Goal: Task Accomplishment & Management: Use online tool/utility

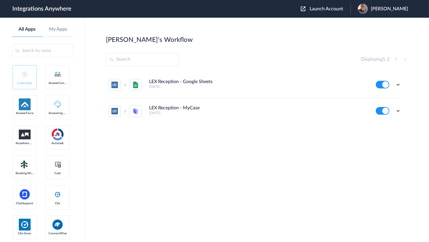
click at [326, 6] on span "Launch Account" at bounding box center [327, 8] width 34 height 5
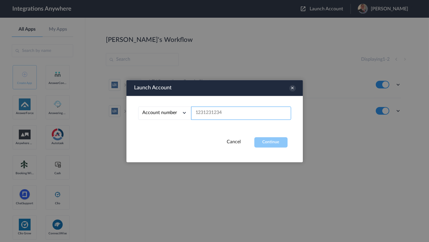
click at [228, 109] on input "text" at bounding box center [241, 112] width 100 height 13
type input "1002003000"
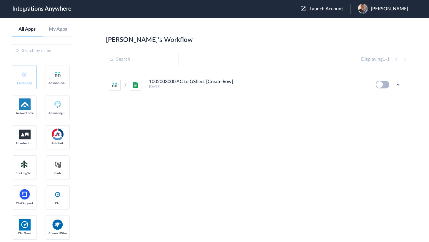
click at [385, 9] on span "[PERSON_NAME]" at bounding box center [389, 9] width 37 height 6
click at [366, 25] on link "My Account" at bounding box center [366, 24] width 22 height 4
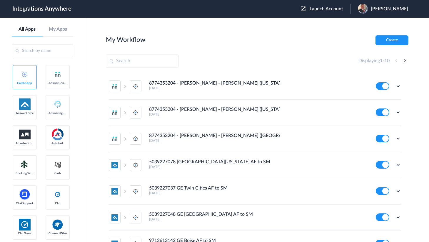
drag, startPoint x: 396, startPoint y: 38, endPoint x: 327, endPoint y: 39, distance: 69.8
click at [396, 38] on button "Create" at bounding box center [392, 40] width 33 height 10
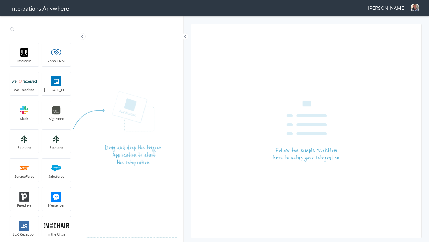
click at [33, 34] on input "text" at bounding box center [40, 29] width 69 height 11
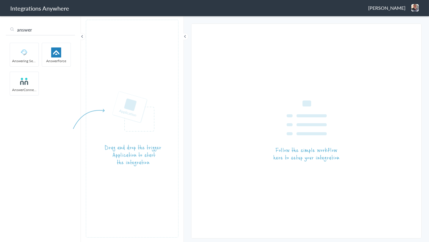
type input "answer"
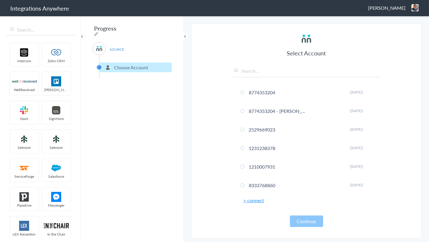
click at [260, 68] on input "text" at bounding box center [306, 72] width 147 height 10
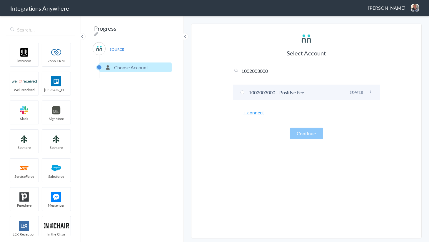
type input "1002003000"
click at [245, 89] on li "1002003000 - Positive Feedback [PERSON_NAME] ([DATE])" at bounding box center [306, 92] width 147 height 16
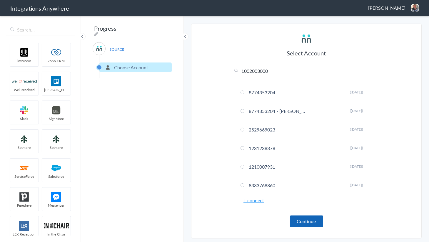
click at [302, 222] on button "Continue" at bounding box center [306, 220] width 33 height 11
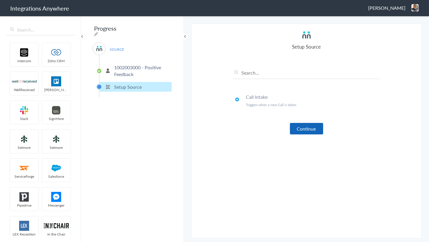
click at [312, 124] on button "Continue" at bounding box center [306, 128] width 33 height 11
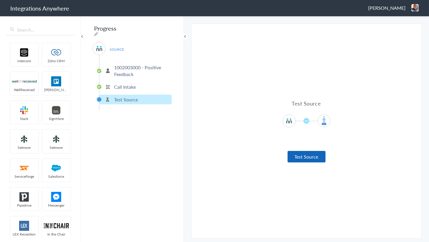
click at [301, 152] on button "Test Source" at bounding box center [307, 156] width 38 height 11
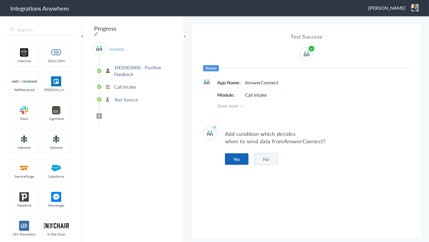
click at [245, 157] on button "Yes" at bounding box center [237, 158] width 24 height 11
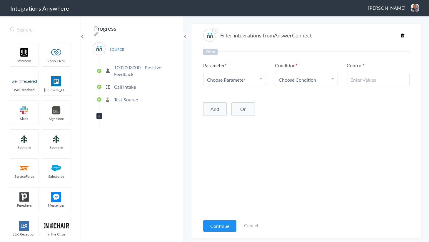
click at [228, 80] on span "Choose Parameter" at bounding box center [226, 79] width 38 height 7
click at [229, 95] on input "text" at bounding box center [235, 95] width 62 height 13
type input "call clos"
drag, startPoint x: 235, startPoint y: 111, endPoint x: 242, endPoint y: 106, distance: 8.5
click at [235, 110] on link "Call Closing Note" at bounding box center [235, 108] width 62 height 13
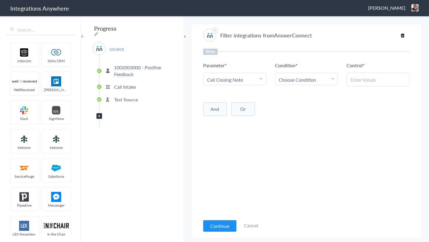
click at [305, 79] on span "Choose Condition" at bounding box center [297, 79] width 37 height 7
click at [303, 132] on link "Does Not Exists" at bounding box center [306, 133] width 62 height 13
click at [255, 140] on div "When Parameter Choose Parameter Call Closing Note Agent Email Is there anything…" at bounding box center [306, 132] width 207 height 167
click at [219, 224] on button "Continue" at bounding box center [219, 225] width 33 height 11
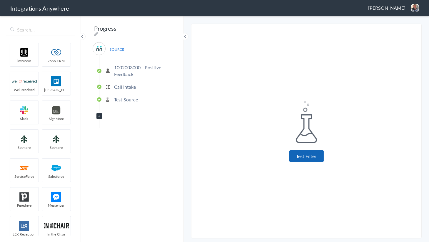
click at [308, 154] on button "Test Filter" at bounding box center [307, 155] width 34 height 11
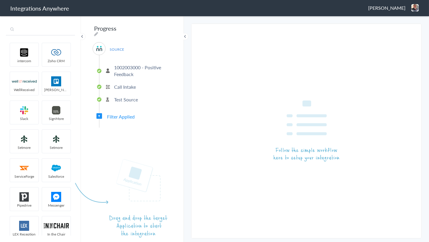
click at [39, 29] on input "text" at bounding box center [40, 29] width 69 height 11
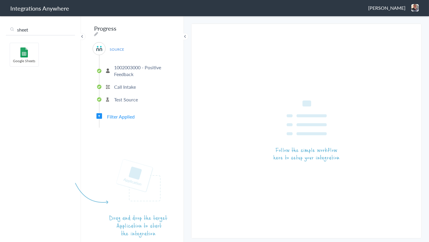
type input "sheet"
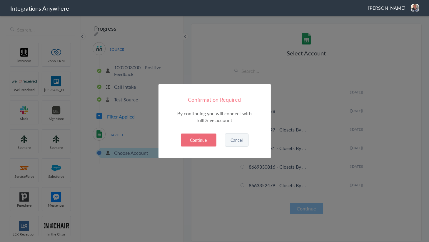
click at [208, 140] on button "Continue" at bounding box center [199, 139] width 36 height 13
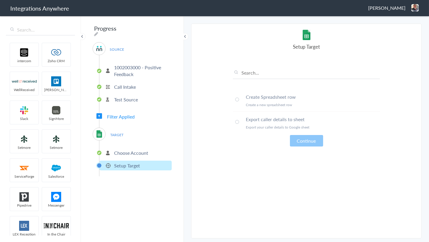
click at [257, 122] on h4 "Export caller details to sheet" at bounding box center [313, 119] width 134 height 7
click at [306, 138] on button "Continue" at bounding box center [306, 140] width 33 height 11
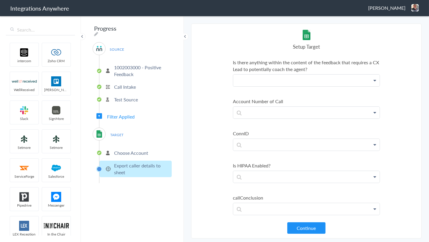
click at [269, 82] on p at bounding box center [306, 80] width 147 height 12
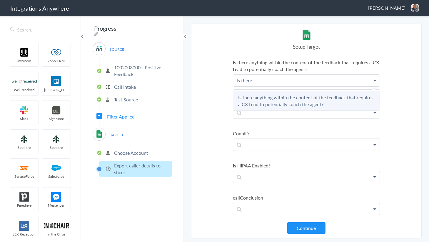
click at [279, 98] on link "Is there anything within the content of the feedback that requires a CX Lead to…" at bounding box center [306, 100] width 147 height 19
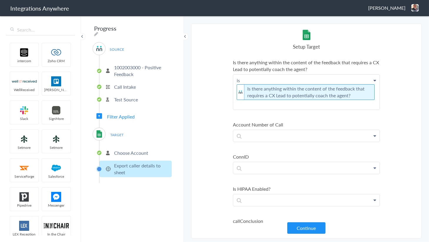
click at [257, 80] on p "is Is there anything within the content of the feedback that requires a CX Lead…" at bounding box center [306, 91] width 147 height 35
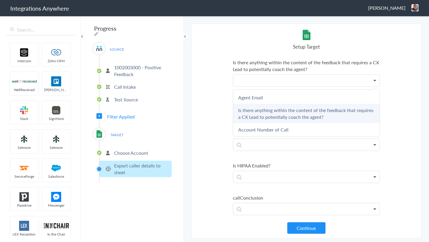
click at [291, 111] on link "Is there anything within the content of the feedback that requires a CX Lead to…" at bounding box center [306, 113] width 147 height 19
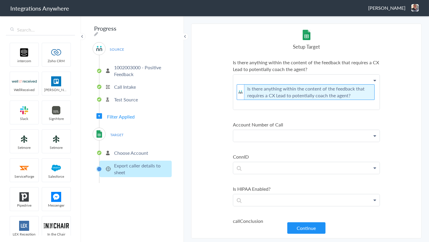
click at [267, 134] on p at bounding box center [306, 136] width 147 height 12
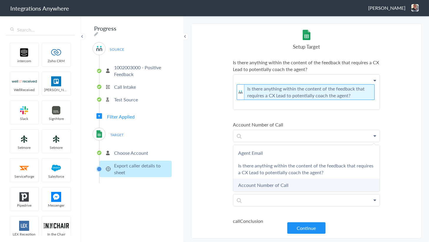
click at [275, 185] on link "Account Number of Call" at bounding box center [306, 184] width 147 height 13
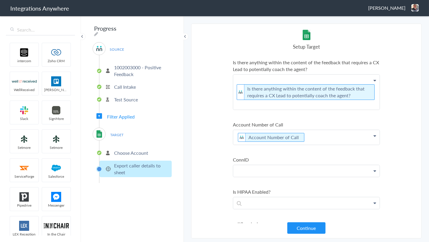
click at [272, 172] on p at bounding box center [306, 171] width 147 height 12
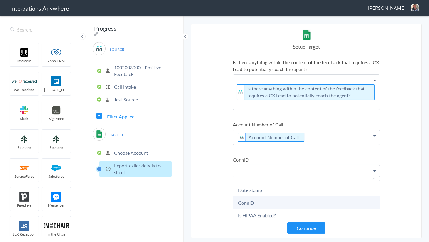
scroll to position [80, 0]
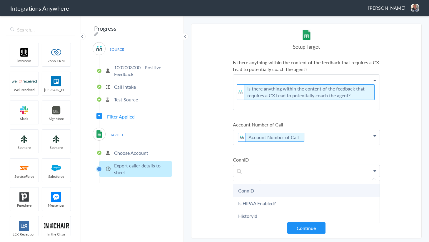
click at [259, 190] on link "ConnID" at bounding box center [306, 190] width 147 height 13
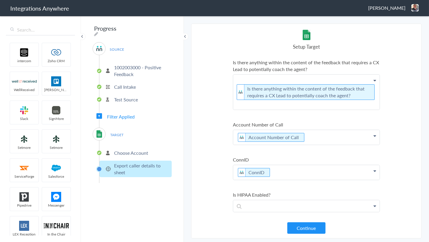
scroll to position [53, 0]
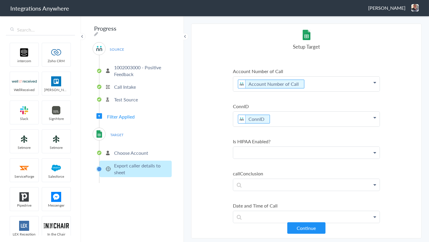
click at [282, 152] on p at bounding box center [306, 153] width 147 height 12
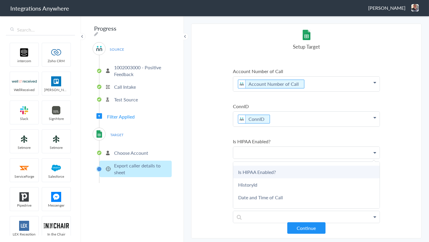
scroll to position [80, 0]
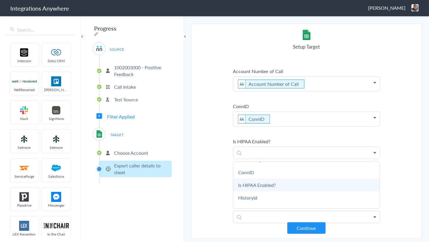
click at [266, 184] on link "Is HIPAA Enabled?" at bounding box center [306, 184] width 147 height 13
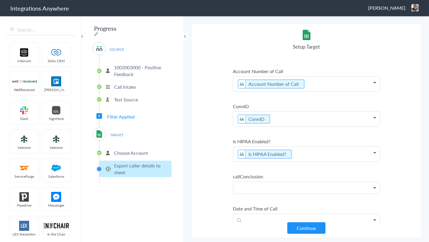
click at [280, 185] on p at bounding box center [306, 188] width 147 height 12
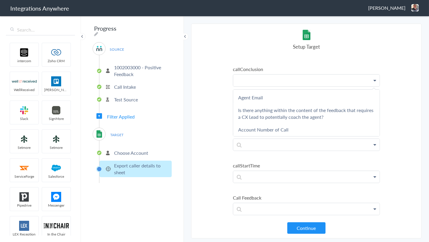
scroll to position [214, 0]
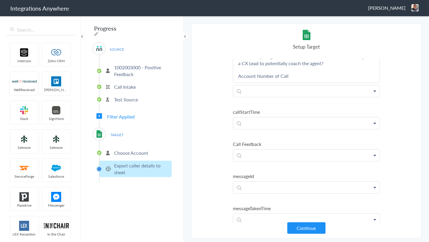
click at [212, 138] on section "Select Account 8774353204 Rename Delete (11 days ago) 8774353204 - Spaulding - …" at bounding box center [306, 131] width 231 height 215
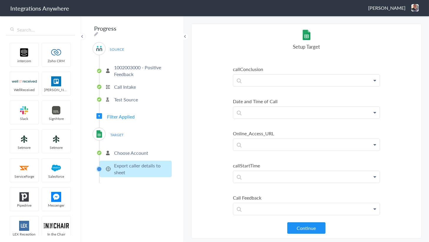
scroll to position [134, 0]
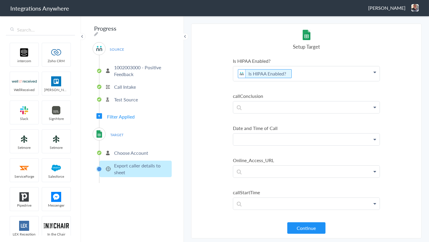
click at [264, 135] on p at bounding box center [306, 139] width 147 height 12
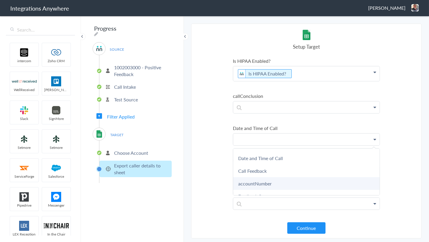
scroll to position [107, 0]
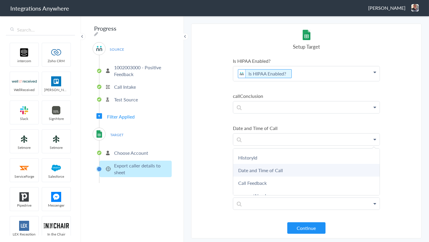
click at [272, 166] on link "Date and Time of Call" at bounding box center [306, 170] width 147 height 13
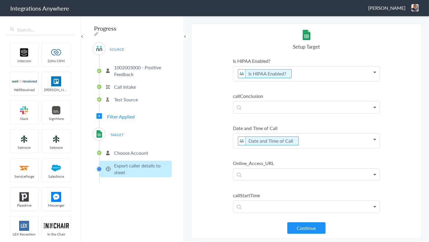
click at [203, 150] on section "Select Account 8774353204 Rename Delete (11 days ago) 8774353204 - Spaulding - …" at bounding box center [306, 131] width 231 height 215
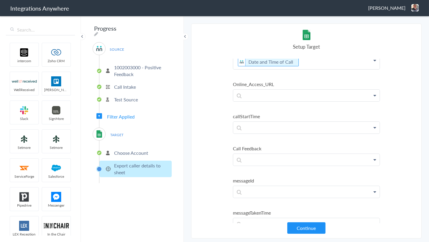
scroll to position [214, 0]
click at [279, 158] on p at bounding box center [306, 158] width 147 height 12
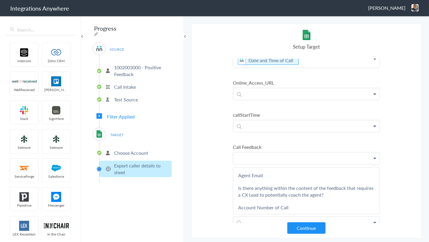
click at [270, 154] on p at bounding box center [306, 158] width 147 height 12
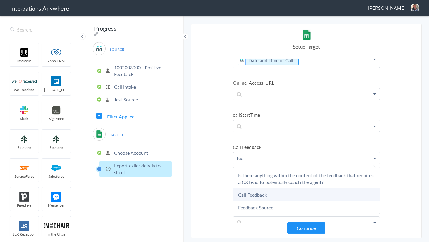
click at [258, 188] on link "Call Feedback" at bounding box center [306, 194] width 147 height 13
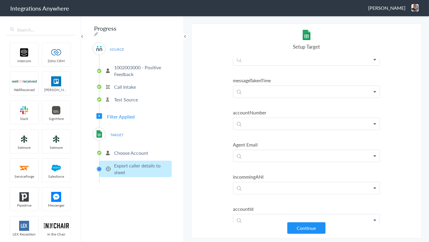
scroll to position [374, 0]
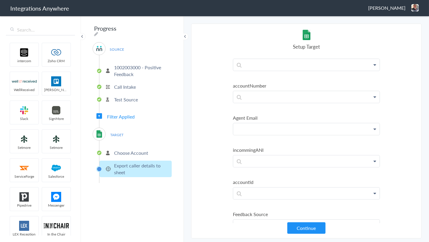
click at [276, 127] on p at bounding box center [306, 129] width 147 height 12
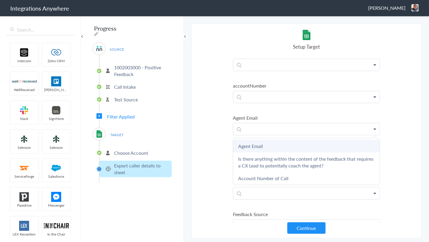
click at [261, 140] on link "Agent Email" at bounding box center [306, 146] width 147 height 13
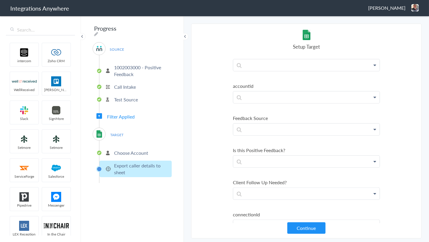
scroll to position [482, 0]
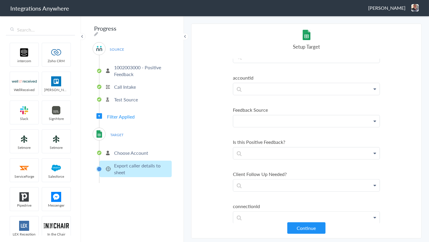
click at [273, 120] on p at bounding box center [306, 121] width 147 height 12
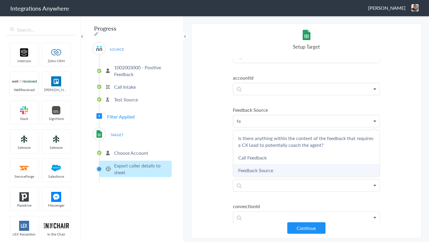
click at [262, 164] on link "Feedback Source" at bounding box center [306, 170] width 147 height 13
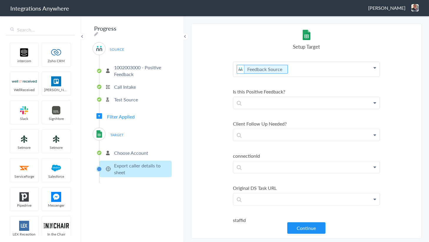
scroll to position [535, 0]
click at [285, 97] on p at bounding box center [306, 103] width 147 height 12
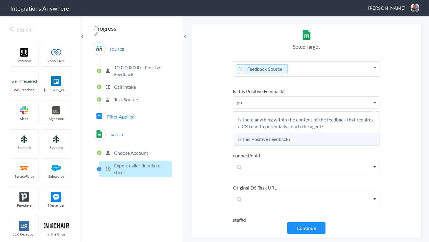
click at [266, 132] on link "Is this Positive Feedback?" at bounding box center [306, 138] width 147 height 13
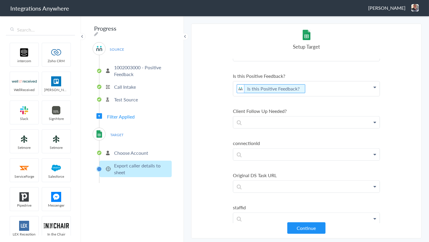
scroll to position [559, 0]
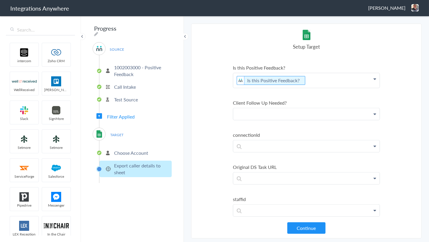
click at [289, 110] on p at bounding box center [306, 114] width 147 height 12
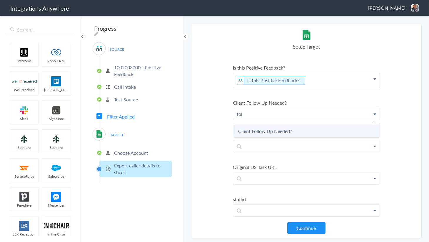
click at [278, 124] on link "Client Follow Up Needed?" at bounding box center [306, 130] width 147 height 13
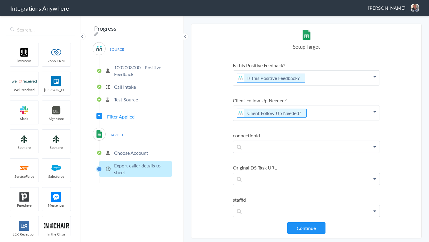
scroll to position [562, 0]
click at [276, 172] on p at bounding box center [306, 178] width 147 height 12
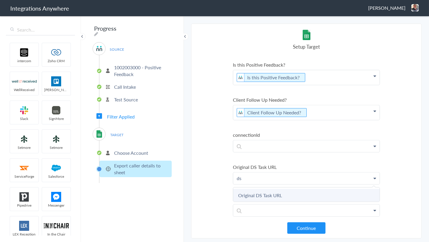
click at [260, 190] on link "Original DS Task URL" at bounding box center [306, 195] width 147 height 13
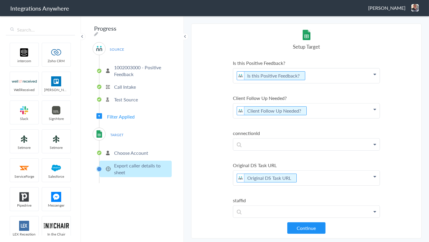
scroll to position [564, 0]
click at [308, 223] on button "Continue" at bounding box center [307, 227] width 38 height 11
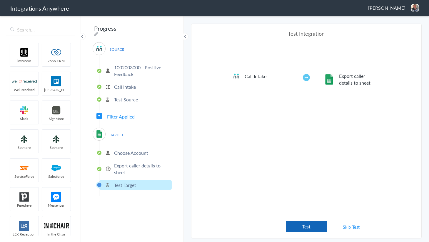
click at [304, 225] on button "Test" at bounding box center [306, 225] width 41 height 11
